Goal: Browse casually: Explore the website without a specific task or goal

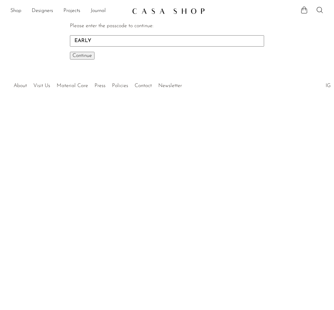
type input "EARLY"
click at [82, 53] on button "Continue One moment..." at bounding box center [82, 56] width 25 height 8
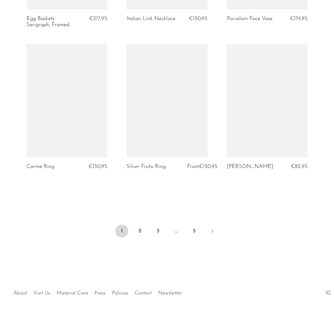
scroll to position [1671, 0]
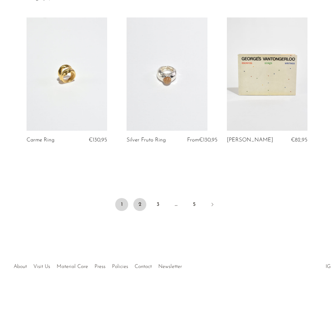
click at [138, 204] on link "2" at bounding box center [139, 204] width 13 height 13
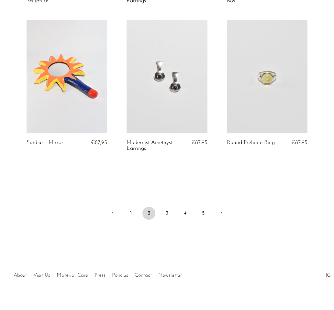
scroll to position [1662, 0]
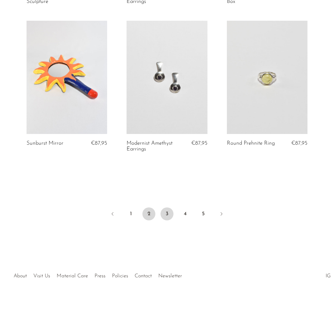
click at [166, 211] on link "3" at bounding box center [166, 213] width 13 height 13
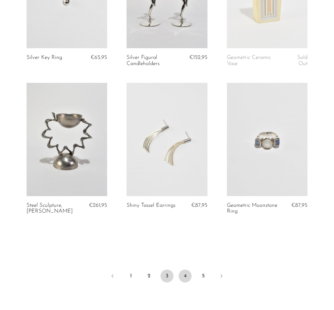
scroll to position [1671, 0]
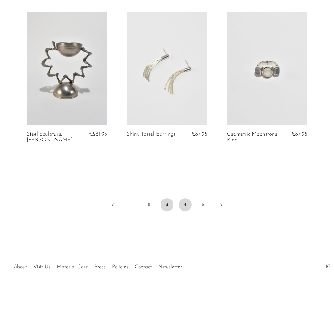
click at [184, 206] on link "4" at bounding box center [185, 204] width 13 height 13
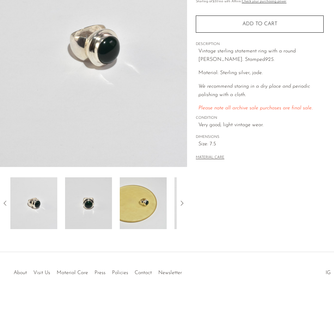
scroll to position [106, 0]
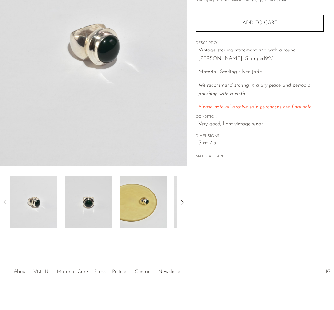
click at [82, 210] on img at bounding box center [88, 202] width 47 height 52
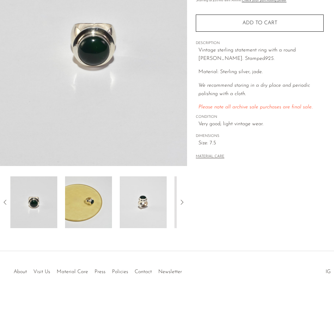
click at [82, 210] on img at bounding box center [88, 202] width 47 height 52
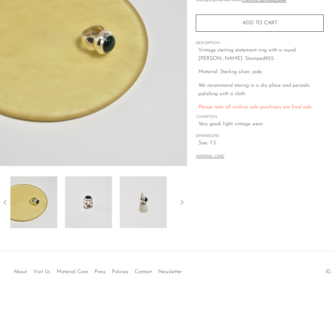
click at [82, 210] on img at bounding box center [88, 202] width 47 height 52
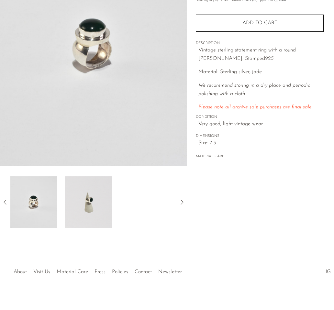
click at [82, 210] on img at bounding box center [88, 202] width 47 height 52
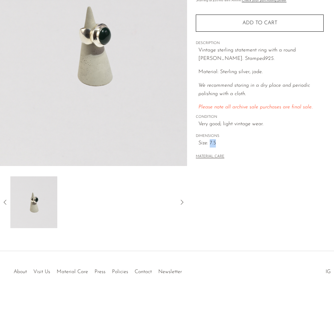
drag, startPoint x: 215, startPoint y: 126, endPoint x: 210, endPoint y: 126, distance: 5.5
click at [210, 139] on span "Size: 7.5" at bounding box center [260, 143] width 125 height 8
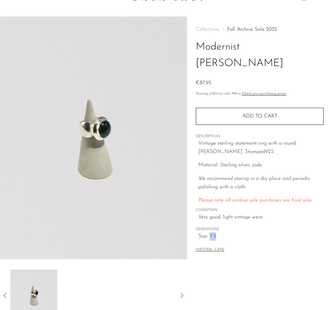
scroll to position [12, 0]
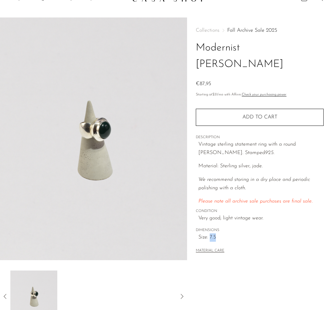
click at [40, 297] on img at bounding box center [33, 296] width 47 height 52
click at [6, 295] on icon at bounding box center [5, 296] width 8 height 8
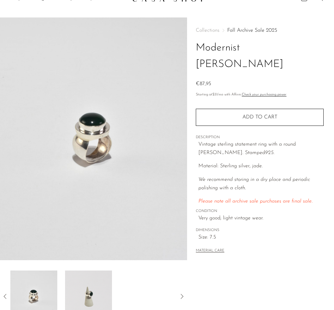
click at [27, 291] on img at bounding box center [33, 296] width 47 height 52
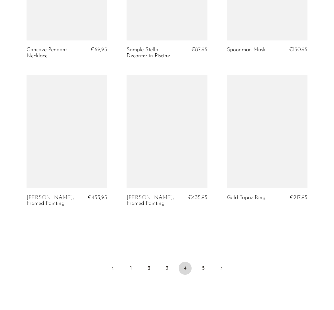
scroll to position [1609, 0]
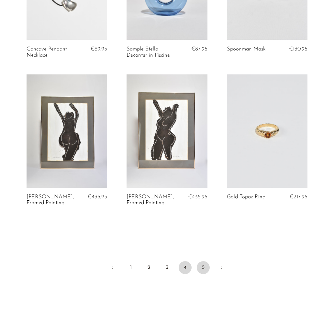
click at [205, 269] on link "5" at bounding box center [203, 267] width 13 height 13
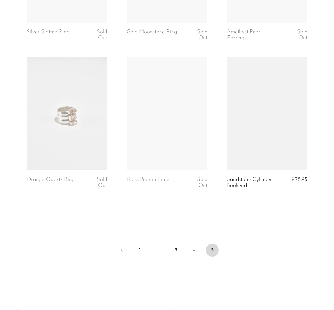
scroll to position [1500, 0]
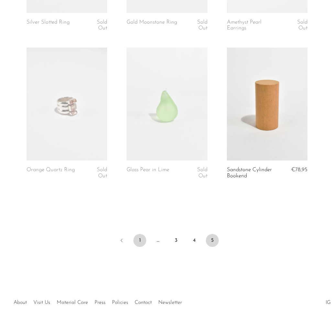
click at [141, 241] on link "1" at bounding box center [139, 240] width 13 height 13
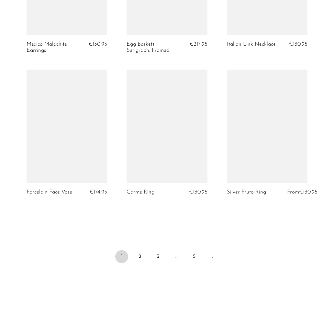
scroll to position [1643, 0]
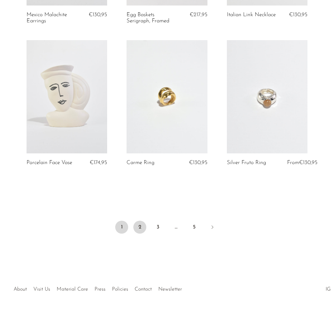
click at [141, 234] on link "2" at bounding box center [139, 227] width 13 height 13
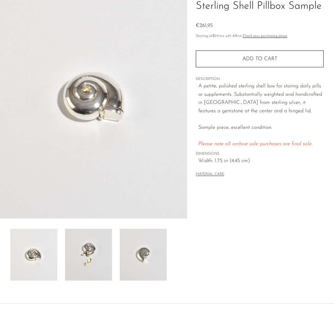
scroll to position [57, 0]
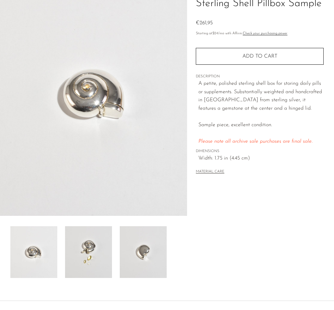
click at [93, 255] on img at bounding box center [88, 252] width 47 height 52
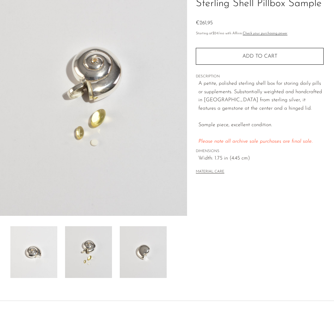
click at [133, 252] on img at bounding box center [143, 252] width 47 height 52
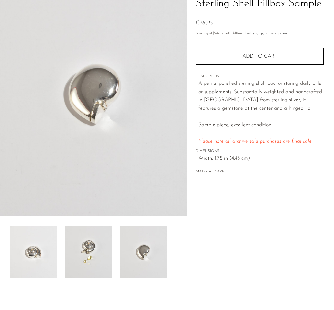
click at [75, 252] on img at bounding box center [88, 252] width 47 height 52
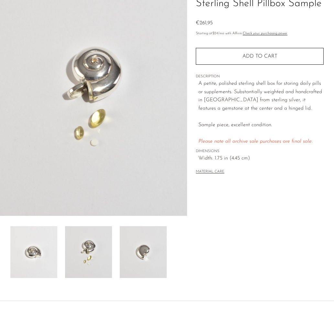
click at [25, 249] on img at bounding box center [33, 252] width 47 height 52
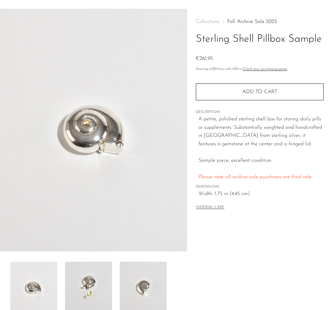
scroll to position [0, 0]
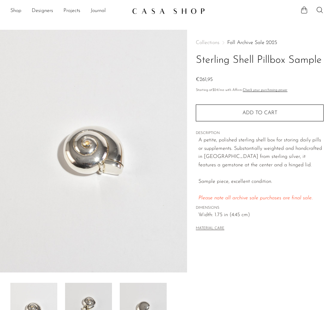
click at [83, 146] on img at bounding box center [93, 151] width 187 height 243
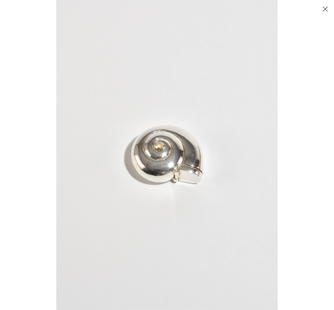
click at [166, 147] on img at bounding box center [166, 155] width 221 height 310
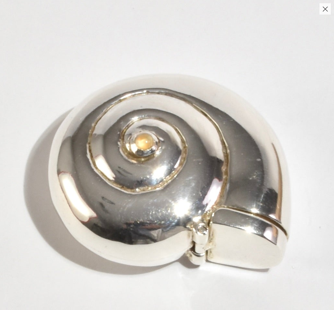
click at [166, 147] on img at bounding box center [168, 174] width 745 height 1043
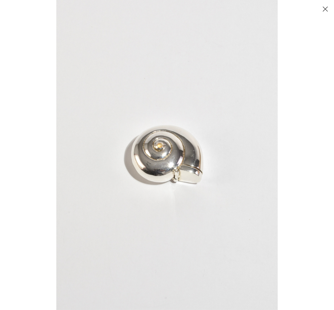
click at [322, 9] on button "Close" at bounding box center [324, 8] width 11 height 11
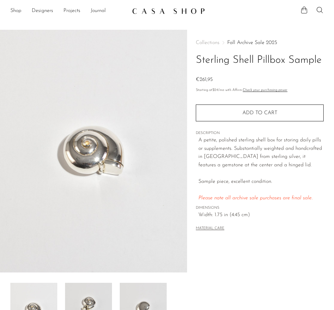
click at [315, 233] on div "Collections Fall Archive Sale 2025 Sterling Shell Pillbox Sample €261,95 Starti…" at bounding box center [260, 136] width 128 height 213
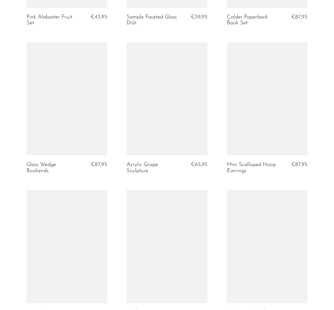
scroll to position [1641, 0]
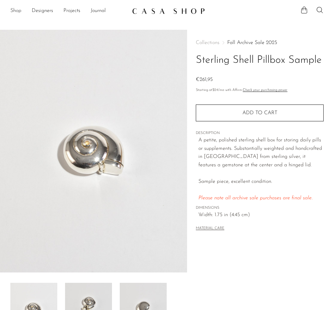
click at [18, 11] on link "Shop" at bounding box center [15, 11] width 11 height 8
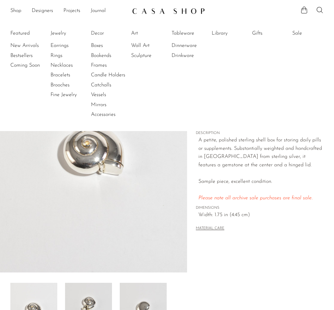
click at [23, 31] on li "Featured New Arrivals Bestsellers Coming Soon" at bounding box center [25, 74] width 31 height 94
click at [21, 32] on li "Featured New Arrivals Bestsellers Coming Soon" at bounding box center [25, 74] width 31 height 94
click at [18, 54] on link "Bestsellers" at bounding box center [34, 55] width 49 height 7
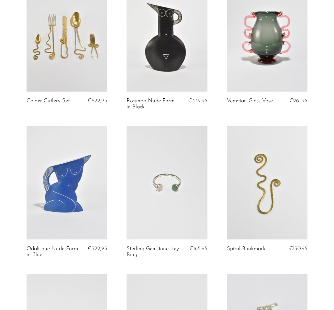
scroll to position [985, 0]
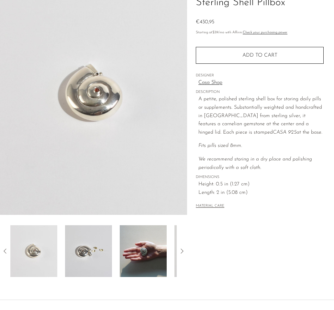
scroll to position [79, 0]
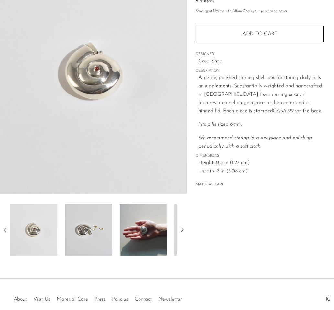
click at [141, 236] on img at bounding box center [143, 230] width 47 height 52
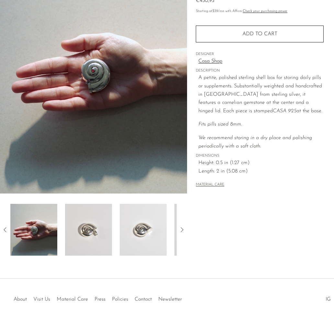
click at [141, 236] on img at bounding box center [143, 230] width 47 height 52
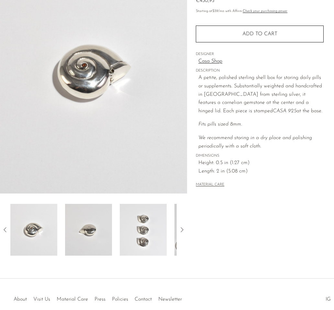
click at [141, 236] on img at bounding box center [143, 230] width 47 height 52
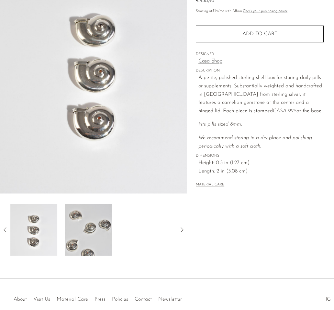
click at [141, 236] on div at bounding box center [93, 230] width 166 height 52
click at [184, 226] on icon at bounding box center [182, 230] width 8 height 8
